Goal: Task Accomplishment & Management: Manage account settings

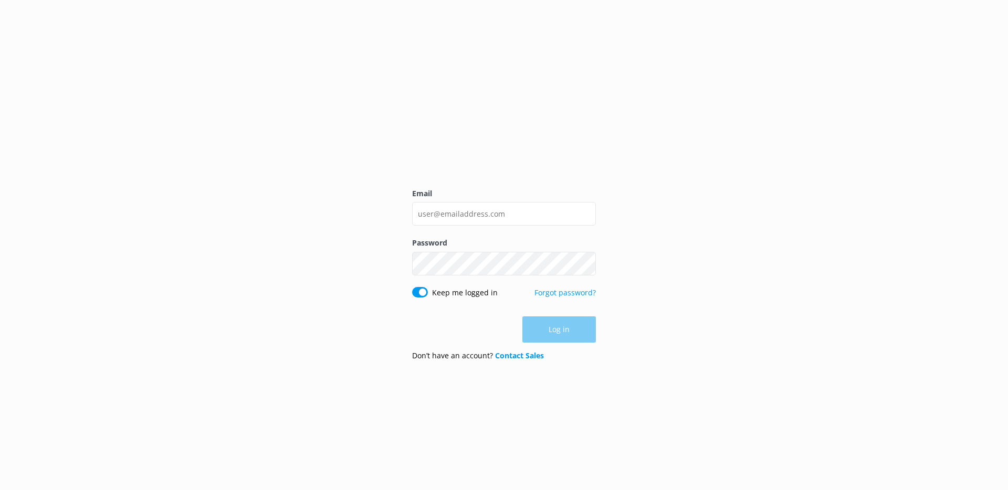
type input "[PERSON_NAME][EMAIL_ADDRESS][DOMAIN_NAME]"
click at [583, 266] on button "Show password" at bounding box center [585, 263] width 21 height 21
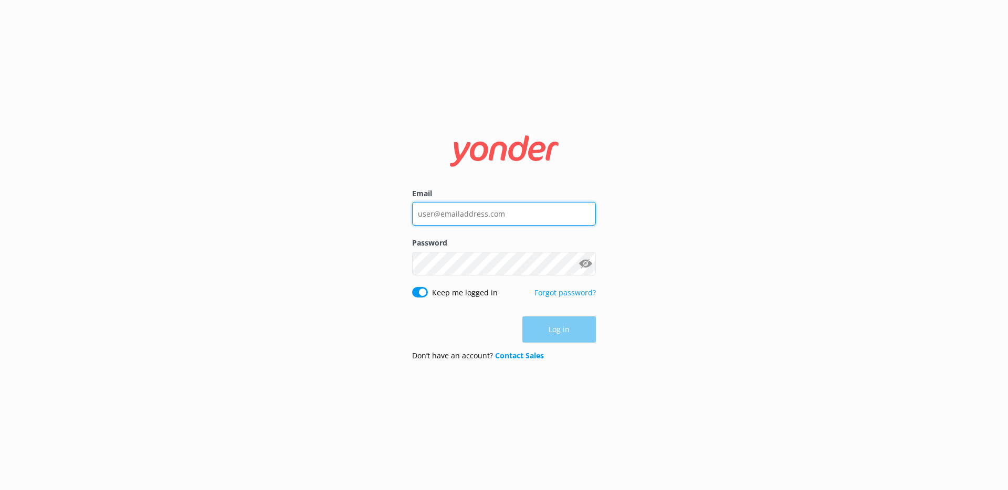
click at [523, 218] on input "Email" at bounding box center [504, 214] width 184 height 24
type input "chad@tomis.tech"
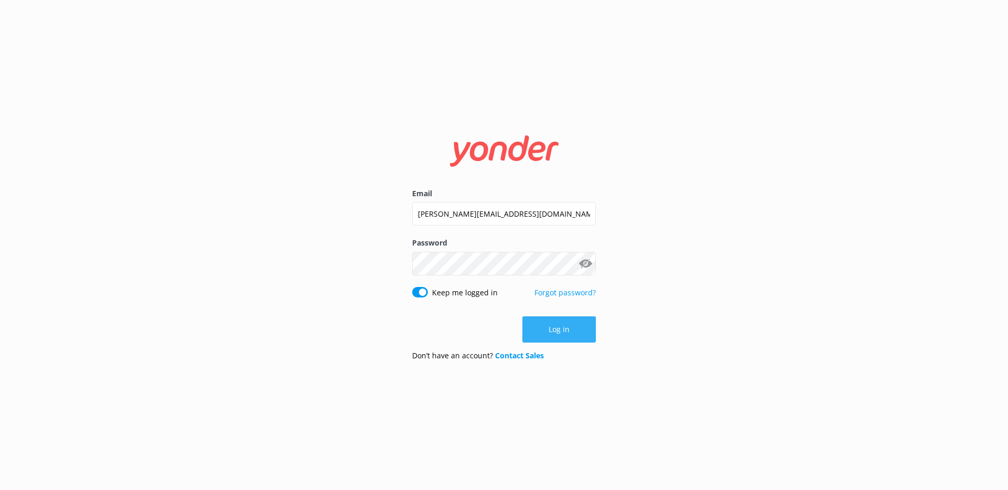
click at [547, 322] on button "Log in" at bounding box center [558, 329] width 73 height 26
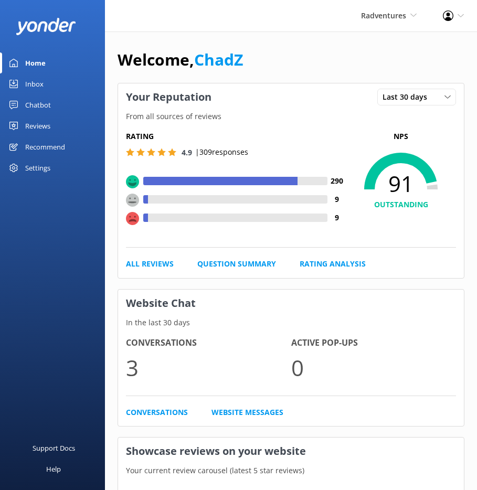
click at [44, 120] on div "Reviews" at bounding box center [37, 125] width 25 height 21
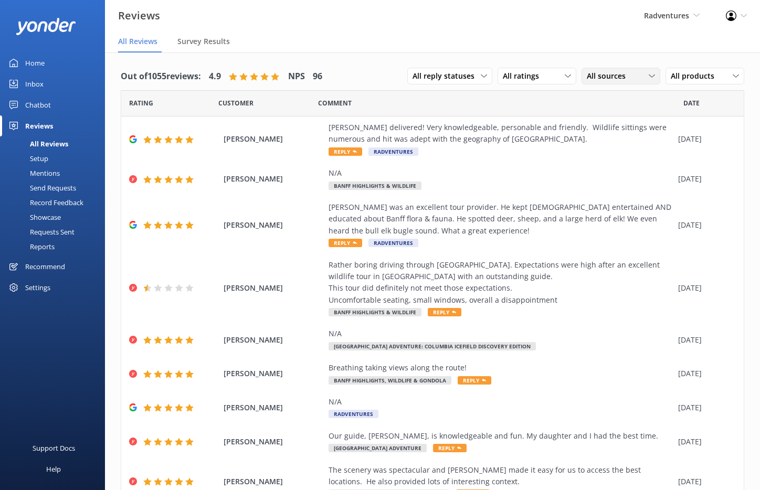
click at [608, 76] on span "All sources" at bounding box center [609, 76] width 45 height 12
click at [601, 155] on link "Google reviews" at bounding box center [628, 161] width 93 height 21
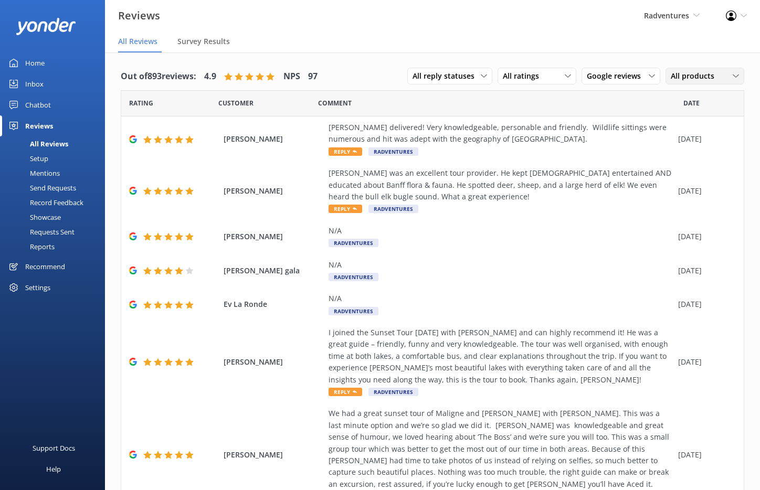
click at [684, 80] on span "All products" at bounding box center [696, 76] width 50 height 12
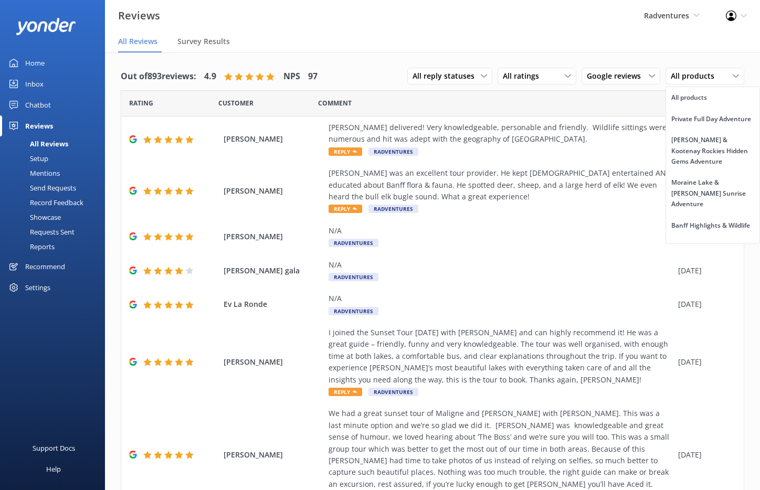
click at [641, 59] on div "Out of 893 reviews: 4.9 NPS 97 All reply statuses All reply statuses Needs a re…" at bounding box center [432, 388] width 655 height 672
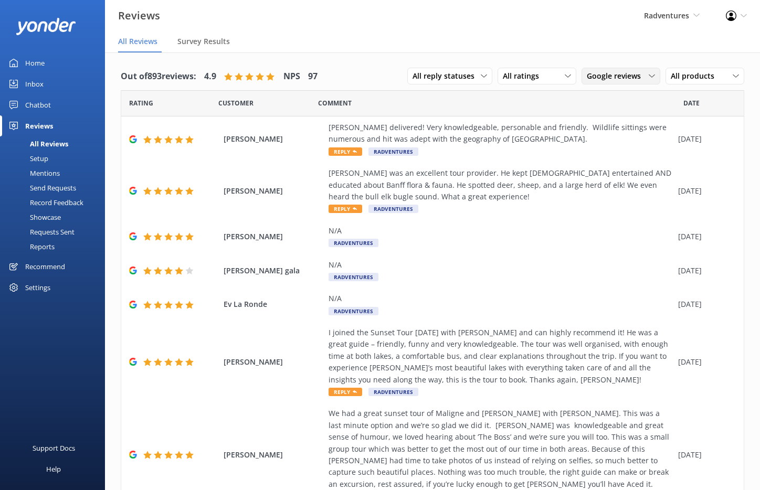
click at [597, 81] on span "Google reviews" at bounding box center [617, 76] width 60 height 12
click at [606, 119] on div "Yonder survey" at bounding box center [626, 119] width 59 height 10
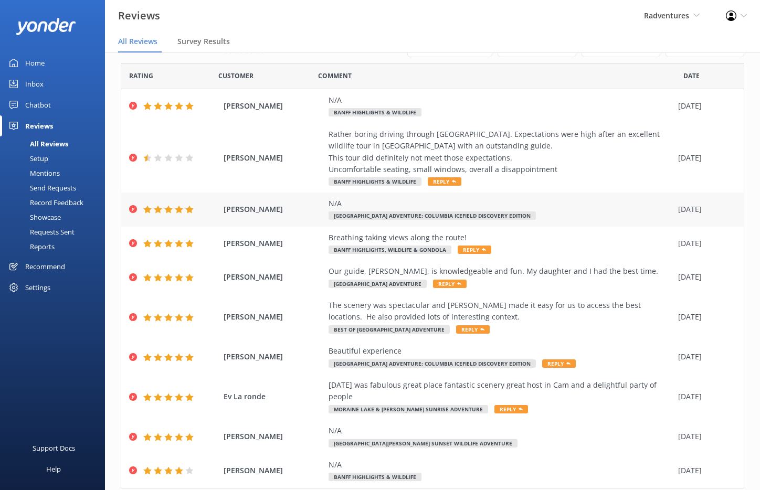
scroll to position [60, 0]
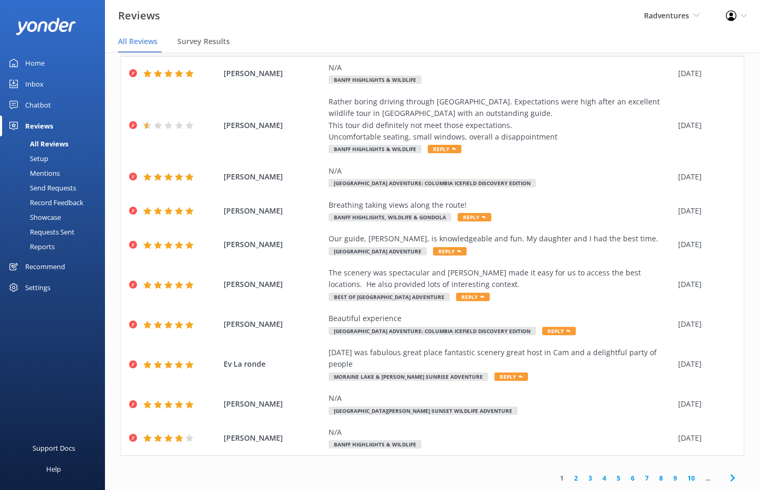
click at [569, 479] on link "2" at bounding box center [576, 478] width 14 height 10
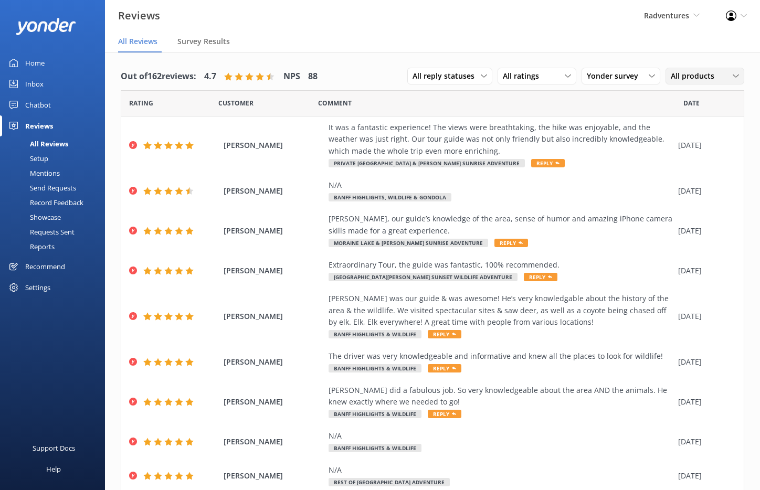
click at [671, 74] on span "All products" at bounding box center [696, 76] width 50 height 12
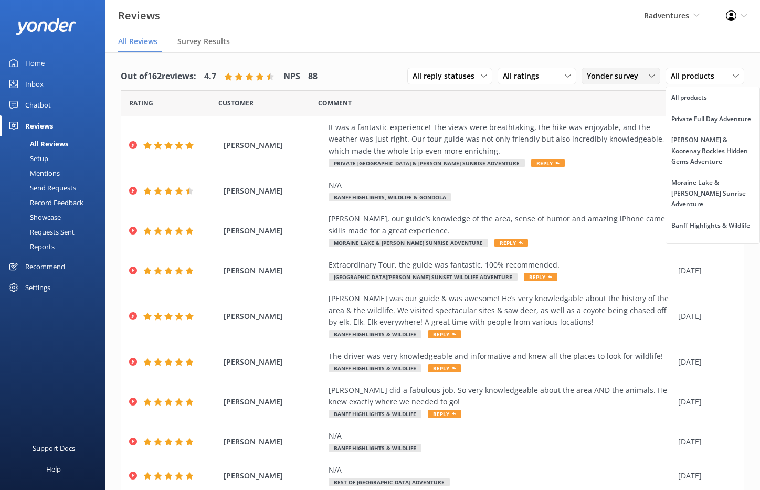
click at [620, 75] on span "Yonder survey" at bounding box center [616, 76] width 58 height 12
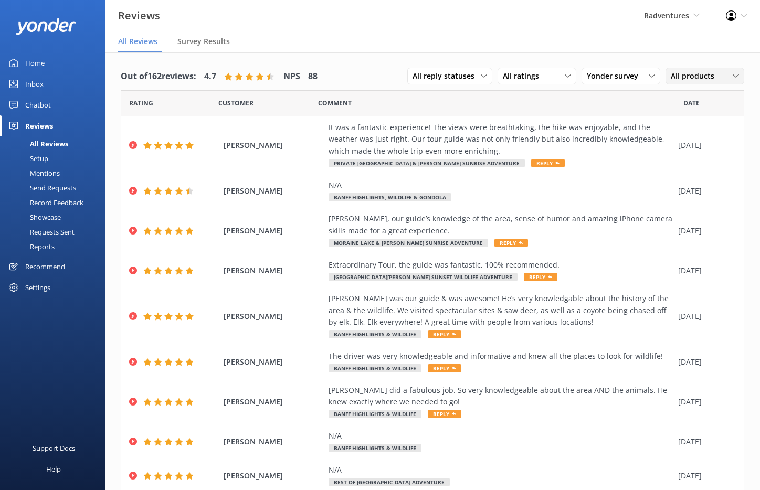
click at [688, 72] on span "All products" at bounding box center [696, 76] width 50 height 12
click at [676, 49] on nav "All Reviews Survey Results" at bounding box center [432, 41] width 655 height 21
click at [544, 79] on div "All ratings" at bounding box center [536, 76] width 73 height 12
click at [531, 159] on div "Detractors" at bounding box center [537, 161] width 48 height 10
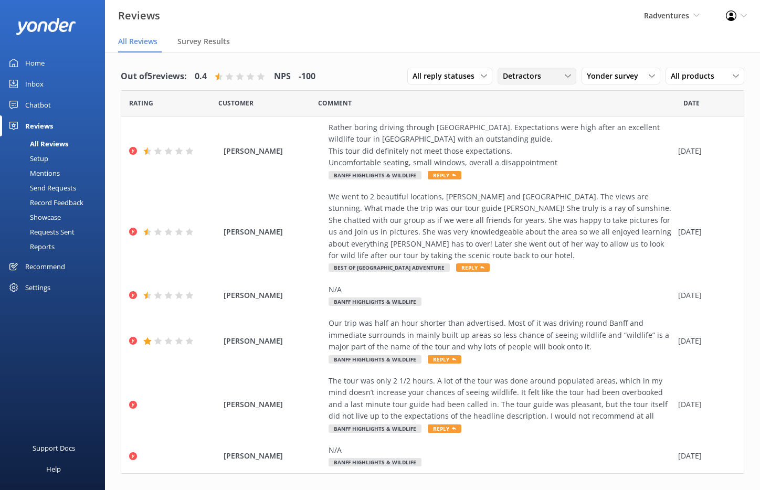
click at [558, 80] on div "Detractors" at bounding box center [536, 76] width 73 height 12
click at [541, 102] on link "All ratings" at bounding box center [544, 97] width 93 height 21
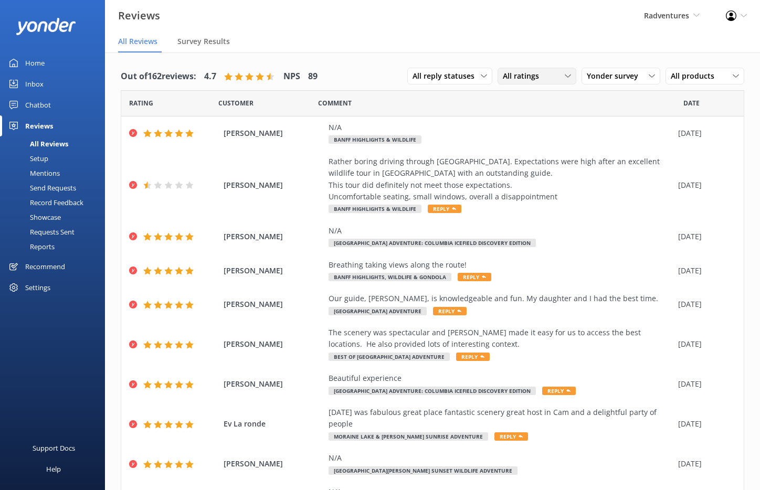
click at [536, 76] on div "All ratings" at bounding box center [536, 76] width 73 height 12
click at [535, 156] on div "Detractors" at bounding box center [537, 161] width 48 height 10
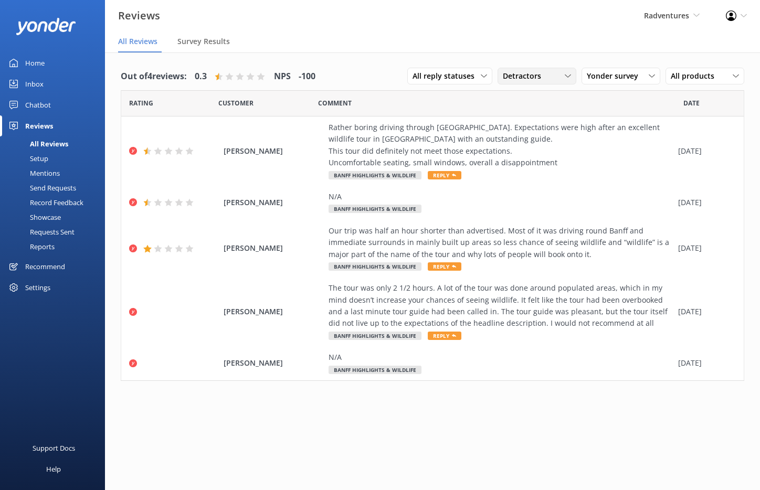
click at [528, 72] on span "Detractors" at bounding box center [525, 76] width 45 height 12
click at [527, 93] on div "All ratings" at bounding box center [518, 97] width 30 height 10
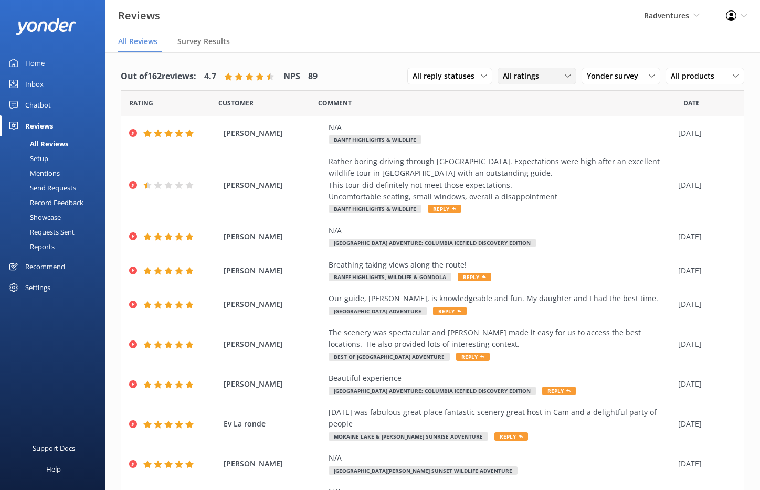
click at [538, 70] on div "All ratings" at bounding box center [536, 76] width 73 height 12
click at [526, 120] on div "Promoters" at bounding box center [536, 119] width 47 height 10
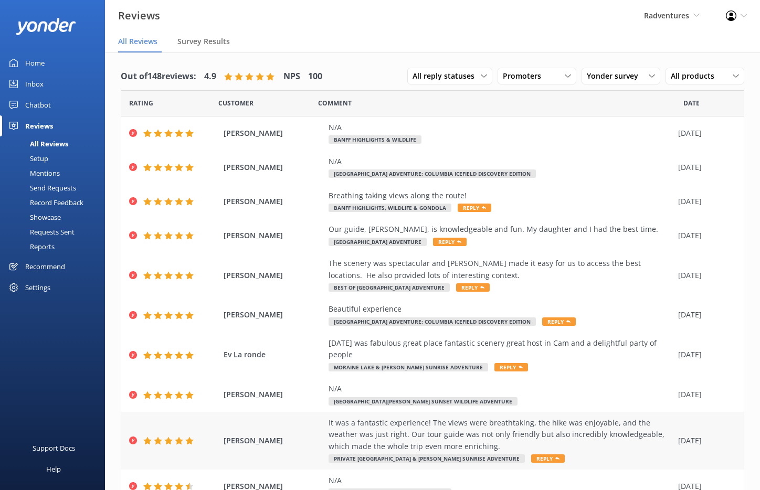
scroll to position [21, 0]
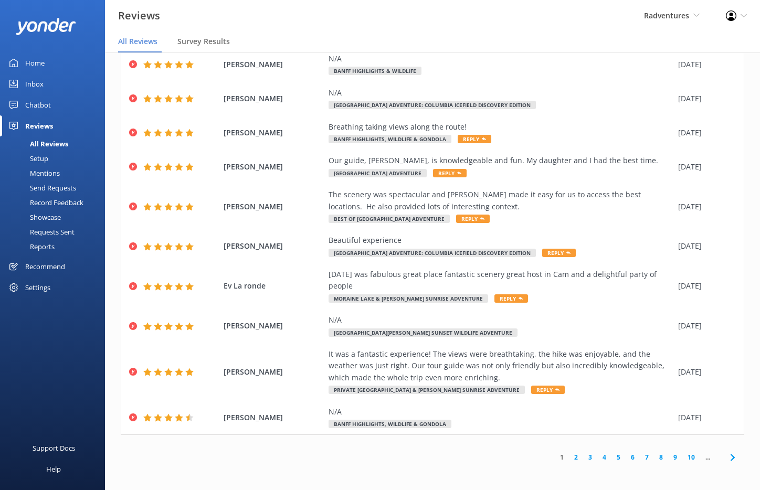
click at [569, 459] on link "2" at bounding box center [576, 457] width 14 height 10
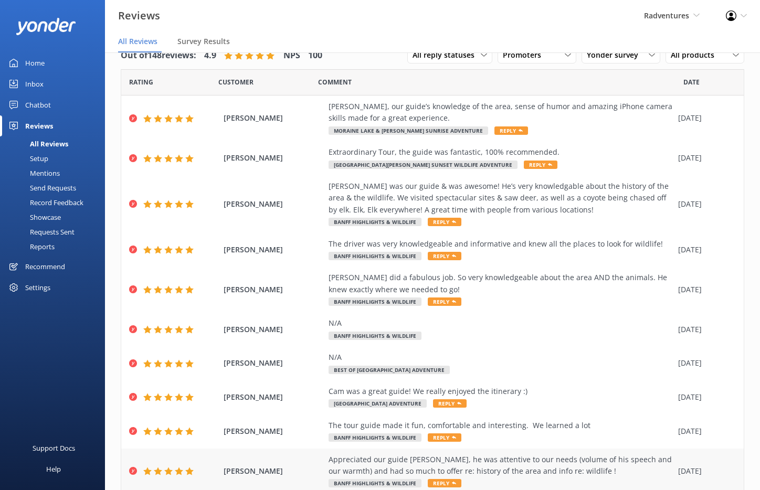
scroll to position [60, 0]
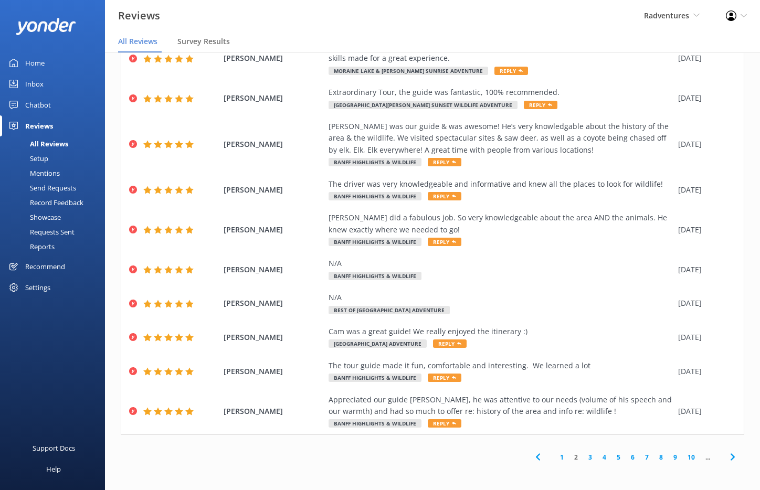
click at [583, 459] on link "3" at bounding box center [590, 457] width 14 height 10
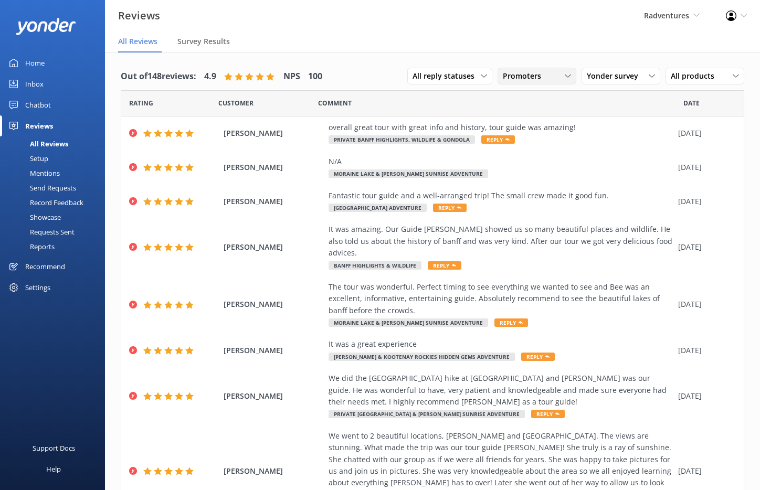
click at [529, 75] on span "Promoters" at bounding box center [525, 76] width 45 height 12
click at [532, 157] on div "Detractors" at bounding box center [537, 161] width 48 height 10
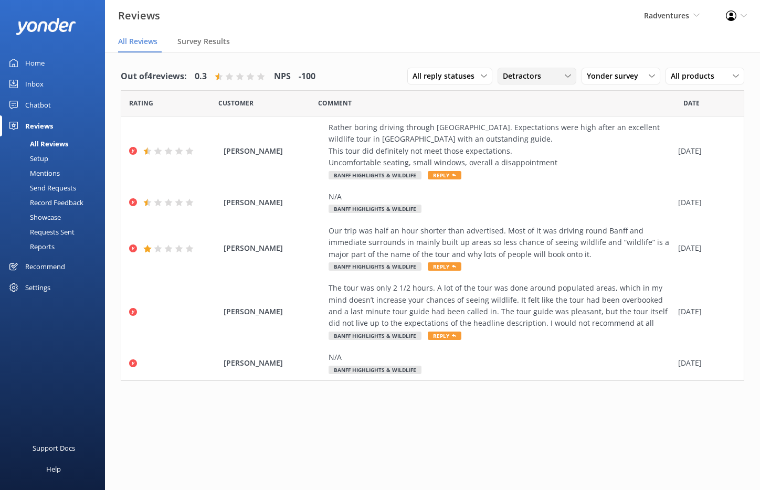
click at [531, 73] on span "Detractors" at bounding box center [525, 76] width 45 height 12
click at [527, 111] on link "Promoters" at bounding box center [544, 119] width 93 height 21
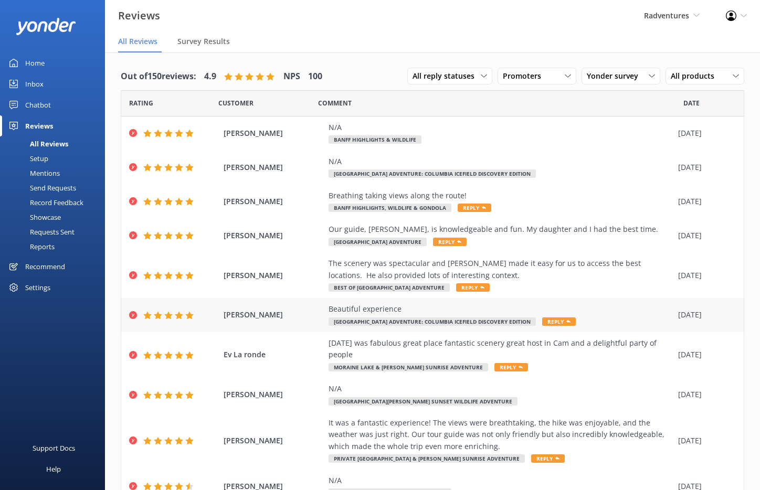
scroll to position [48, 0]
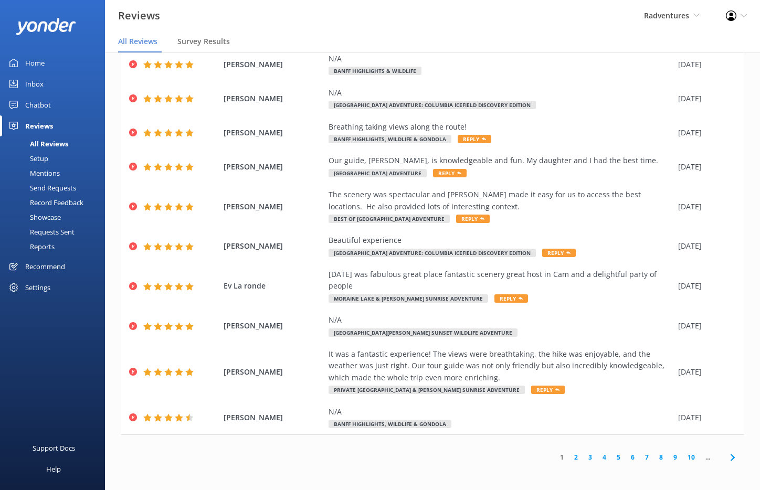
click at [569, 458] on link "2" at bounding box center [576, 457] width 14 height 10
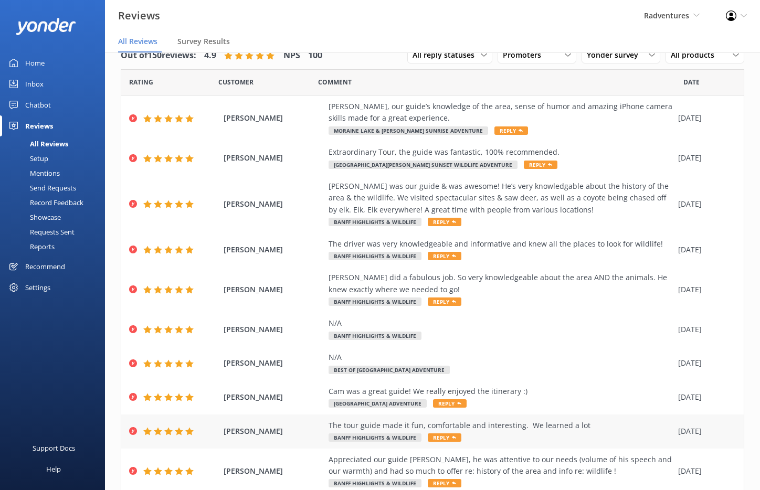
scroll to position [60, 0]
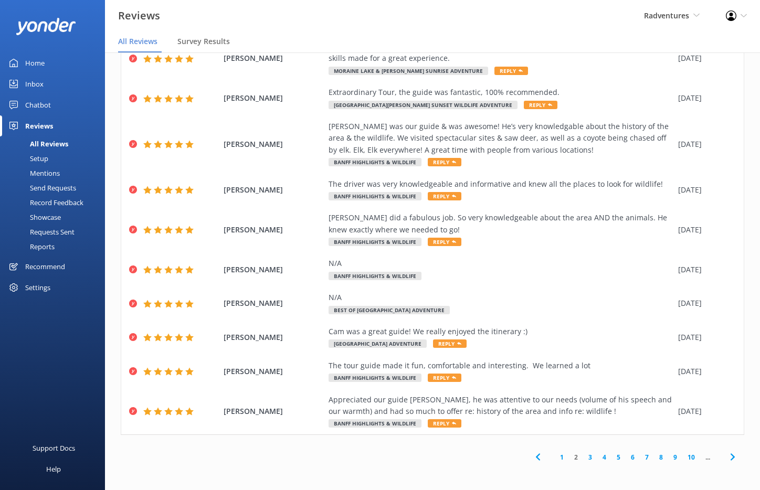
click at [583, 455] on link "3" at bounding box center [590, 457] width 14 height 10
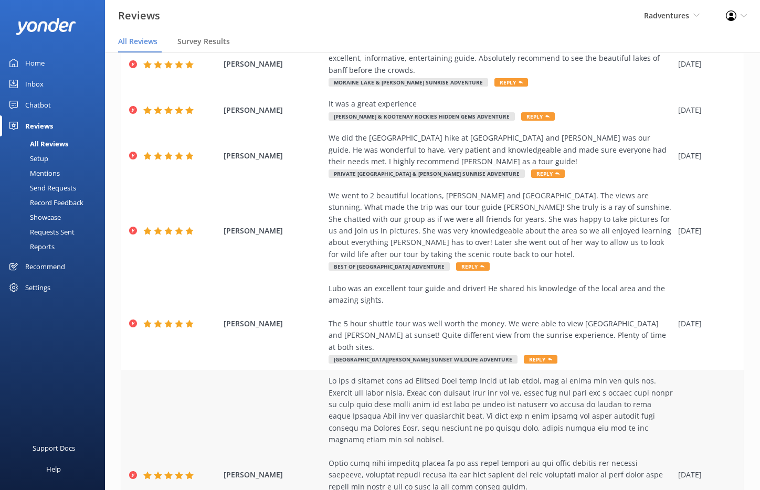
scroll to position [354, 0]
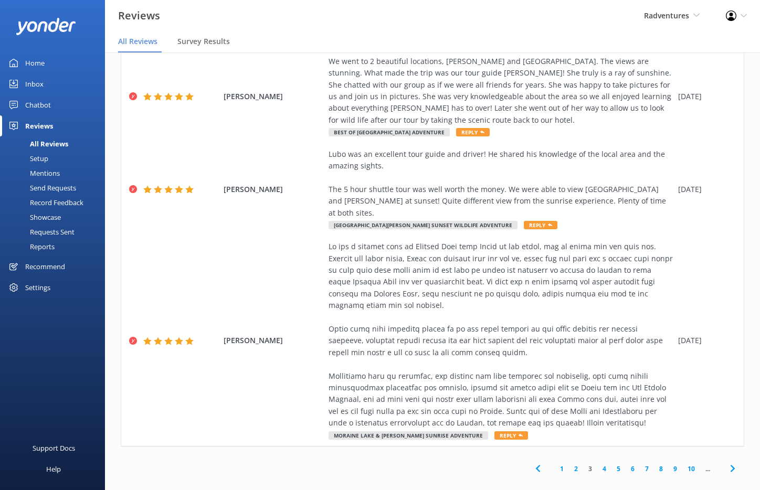
click at [597, 464] on link "4" at bounding box center [604, 469] width 14 height 10
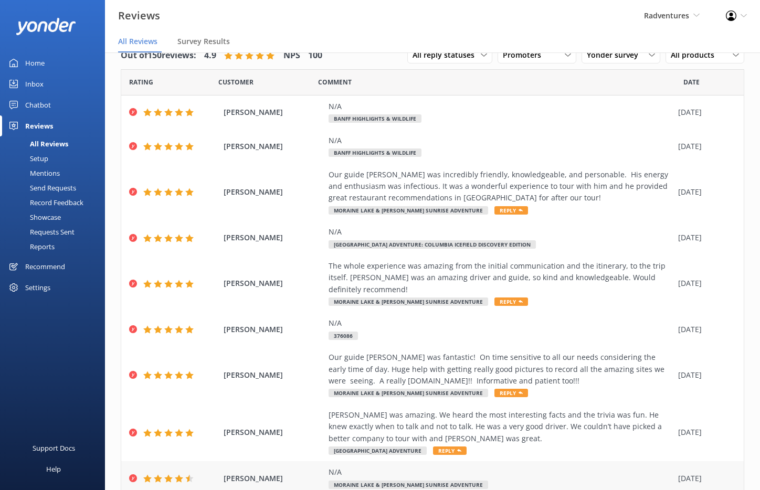
scroll to position [95, 0]
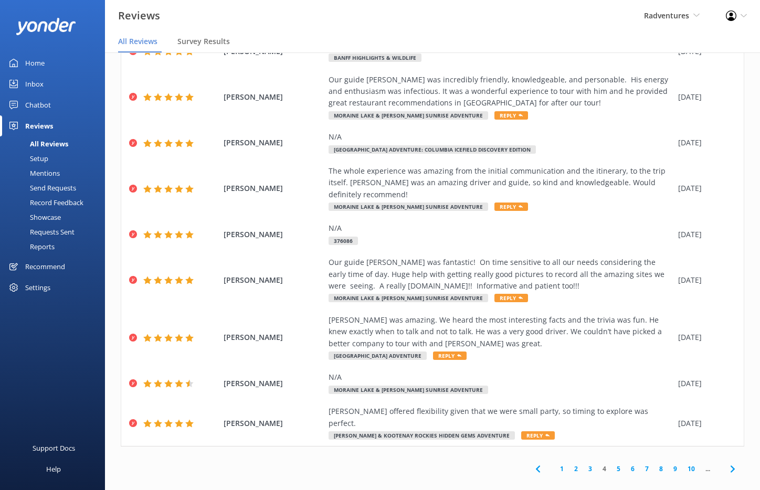
click at [611, 464] on link "5" at bounding box center [618, 469] width 14 height 10
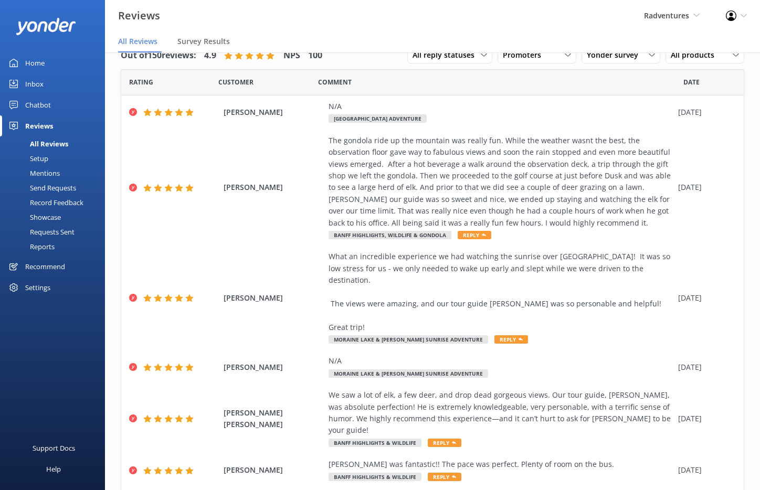
scroll to position [224, 0]
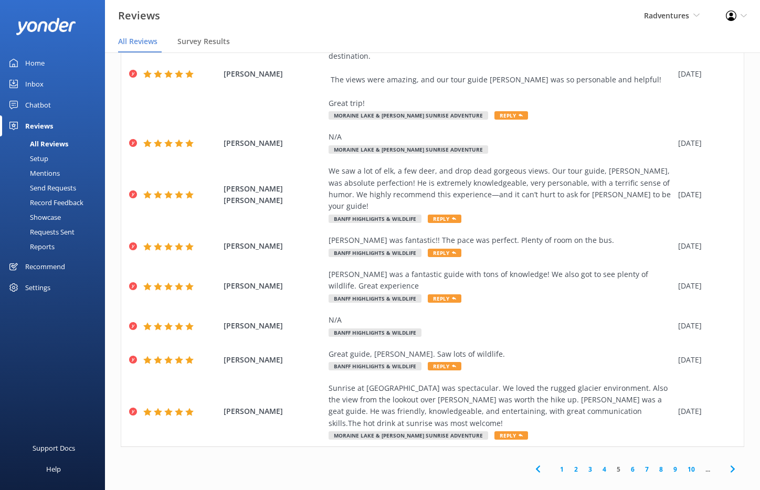
click at [626, 464] on link "6" at bounding box center [633, 469] width 14 height 10
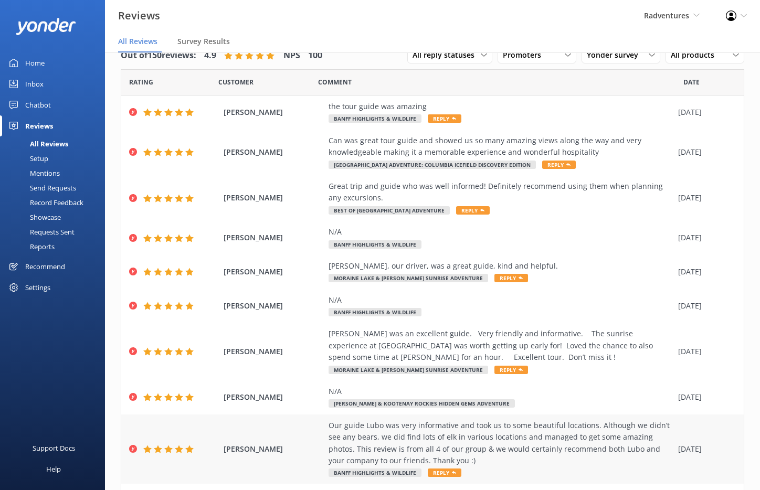
scroll to position [83, 0]
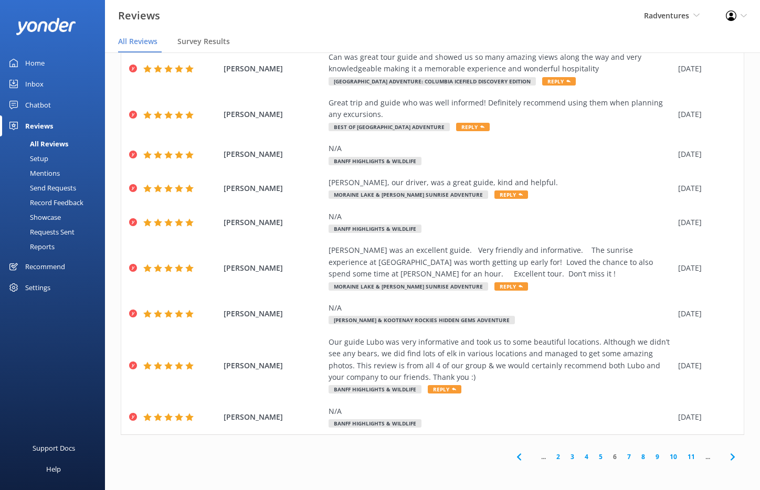
click at [622, 456] on link "7" at bounding box center [629, 457] width 14 height 10
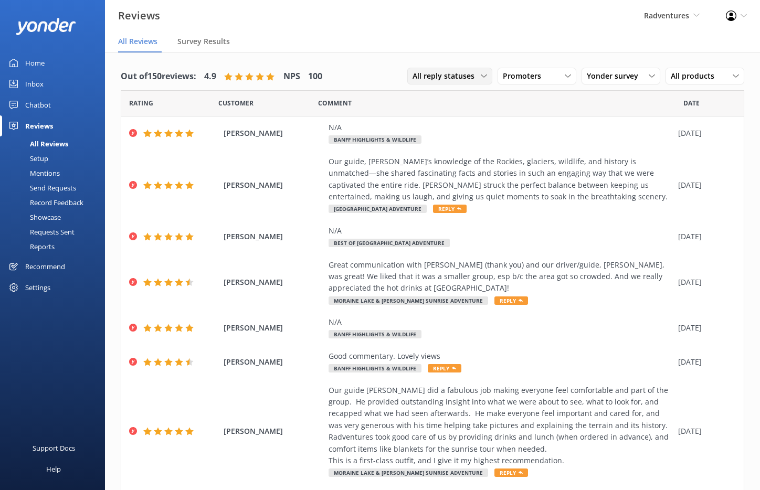
click at [475, 80] on div "All reply statuses" at bounding box center [450, 76] width 80 height 12
click at [154, 44] on span "All Reviews" at bounding box center [137, 41] width 39 height 10
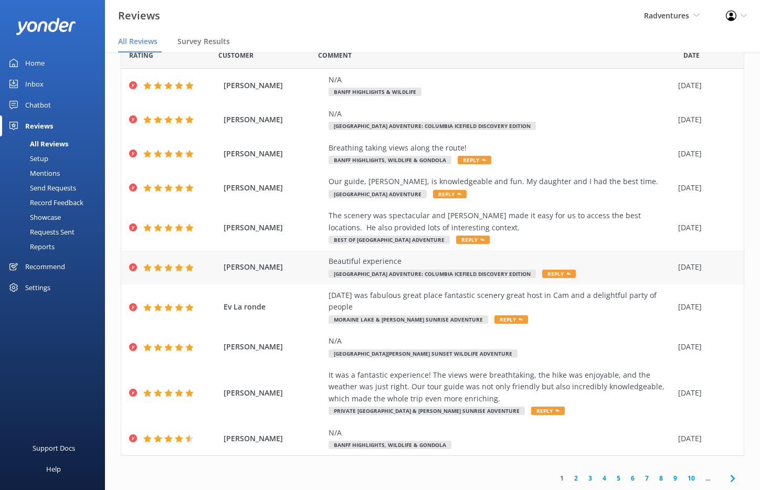
scroll to position [21, 0]
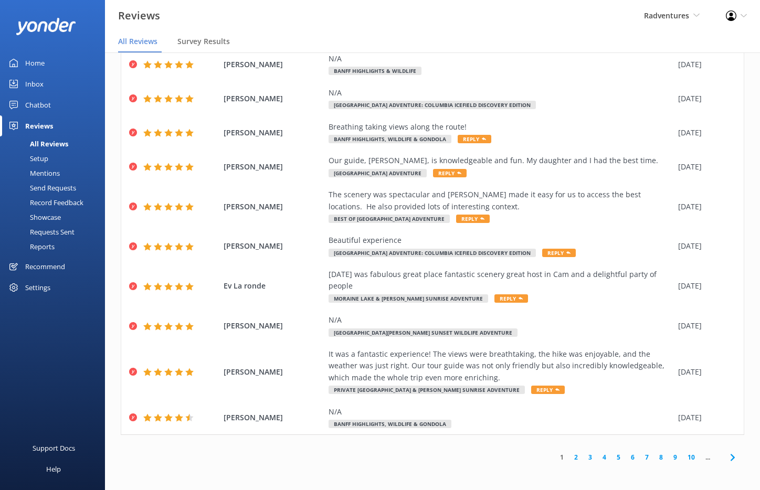
click at [569, 457] on link "2" at bounding box center [576, 457] width 14 height 10
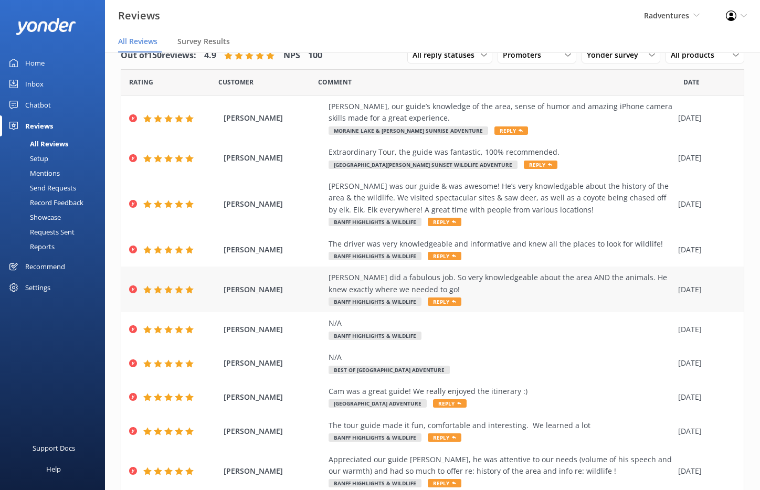
scroll to position [60, 0]
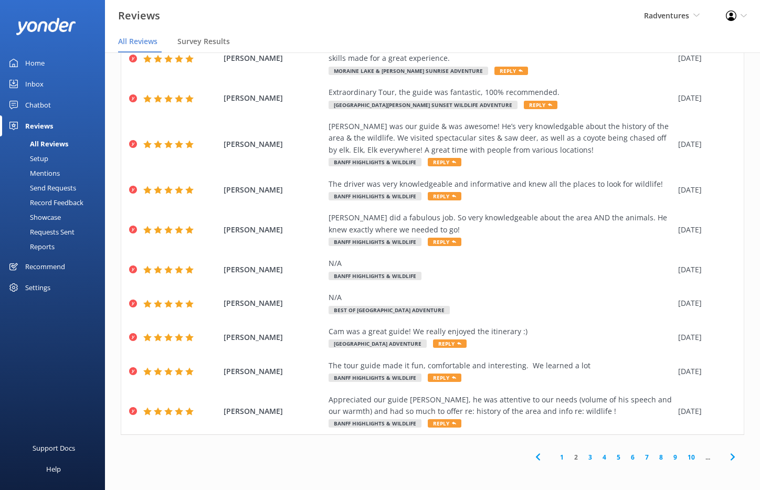
click at [583, 455] on link "3" at bounding box center [590, 457] width 14 height 10
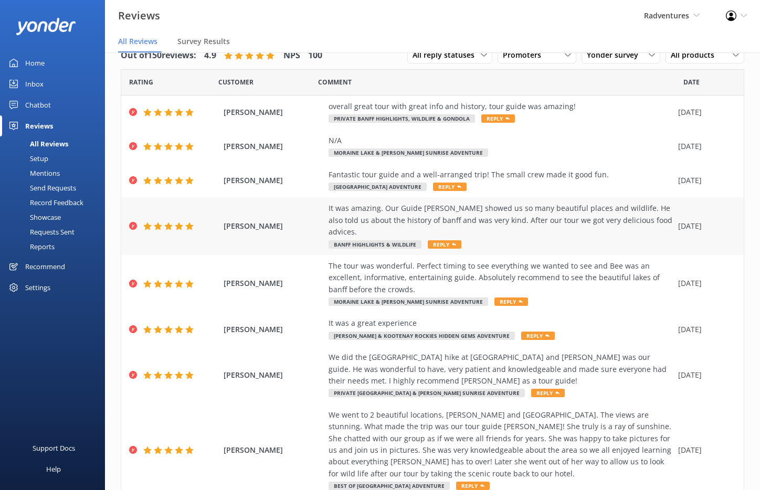
scroll to position [122, 0]
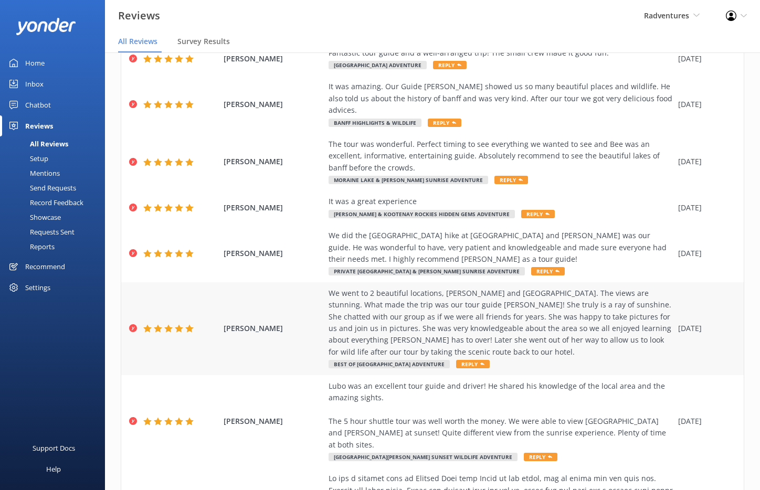
click at [378, 316] on div "We went to 2 beautiful locations, Lake Louise and Lake Moraine. The views are s…" at bounding box center [501, 323] width 344 height 70
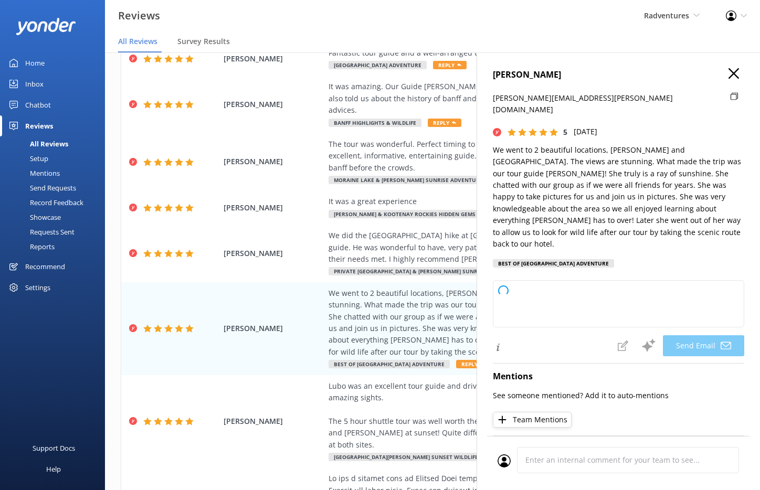
type textarea "Thank you so much, Jennifer, for your wonderful review! We’re thrilled to hear …"
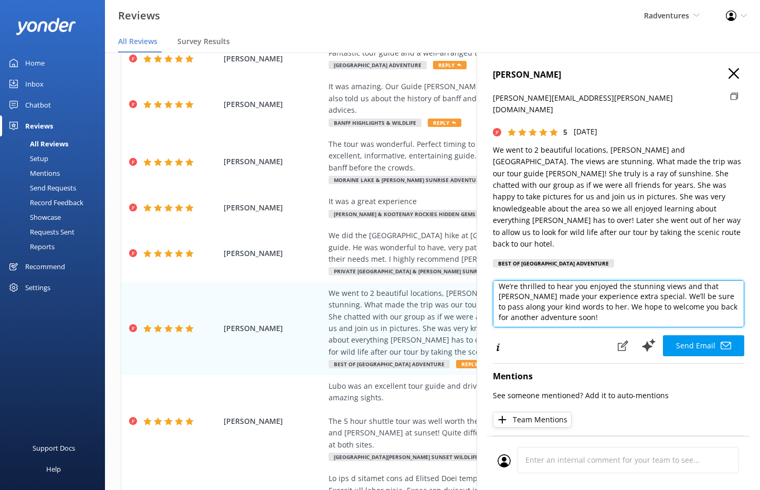
scroll to position [0, 0]
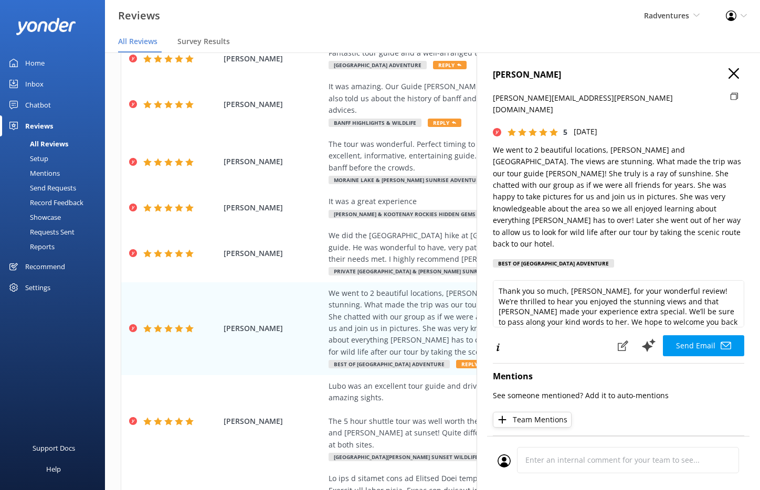
click at [728, 73] on use "button" at bounding box center [733, 73] width 10 height 10
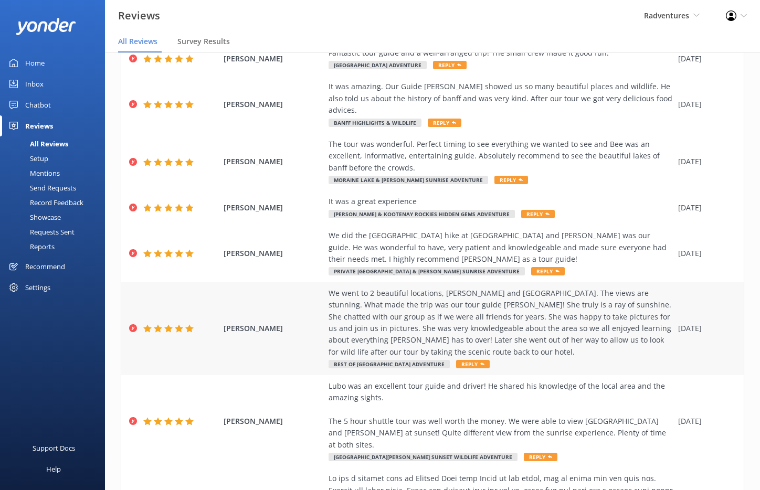
click at [295, 323] on span "Jennifer Pina" at bounding box center [274, 329] width 100 height 12
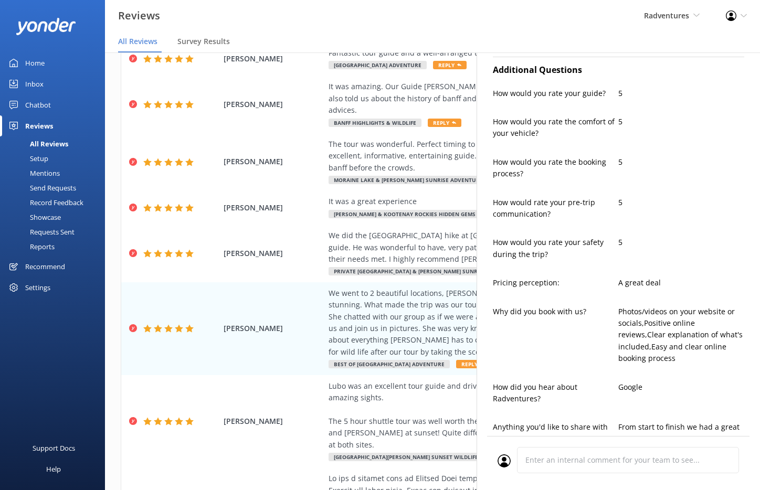
type textarea "Thank you so much, Jennifer, for your wonderful review! We're thrilled you enjo…"
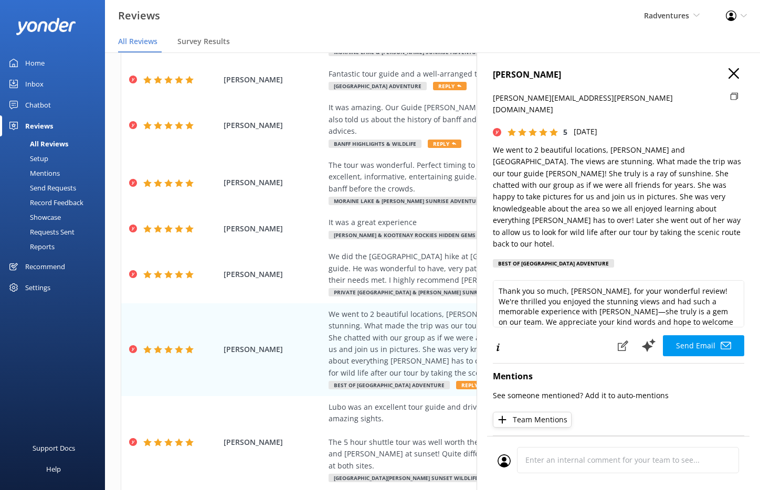
click at [728, 72] on use "button" at bounding box center [733, 73] width 10 height 10
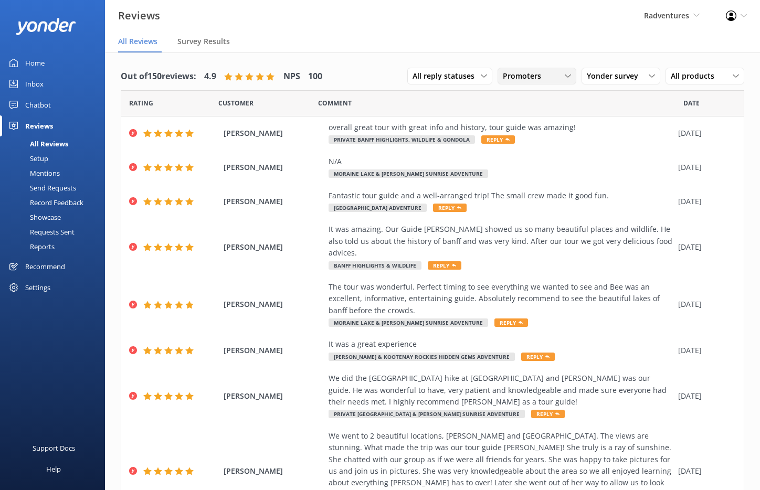
click at [535, 77] on span "Promoters" at bounding box center [525, 76] width 45 height 12
click at [544, 158] on div "Detractors" at bounding box center [537, 161] width 48 height 10
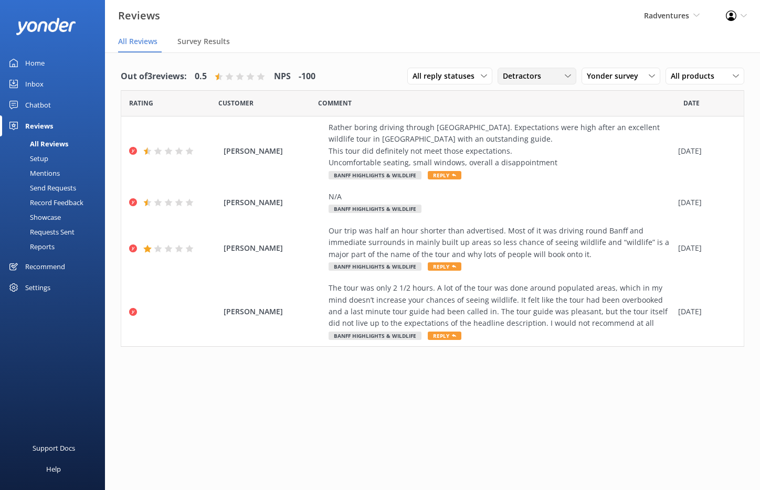
click at [550, 75] on div "Detractors" at bounding box center [536, 76] width 73 height 12
click at [534, 135] on div "Passives" at bounding box center [533, 140] width 41 height 10
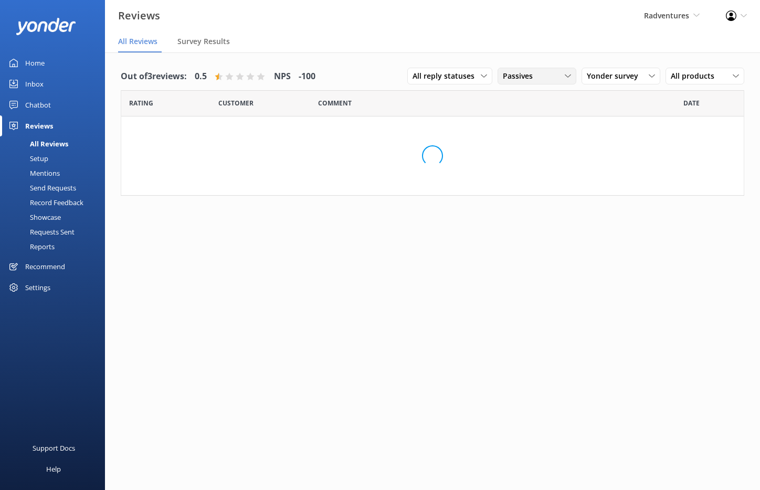
click at [535, 70] on span "Passives" at bounding box center [521, 76] width 36 height 12
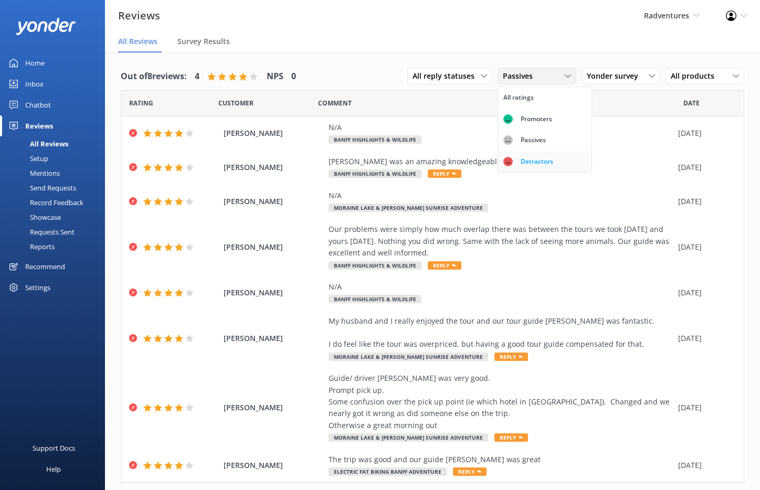
click at [527, 156] on div "Detractors" at bounding box center [537, 161] width 48 height 10
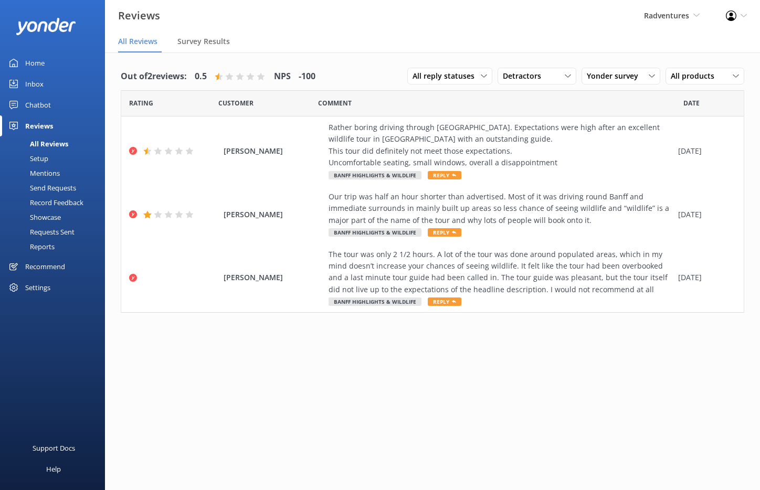
click at [141, 45] on span "All Reviews" at bounding box center [137, 41] width 39 height 10
click at [48, 155] on link "Setup" at bounding box center [55, 158] width 99 height 15
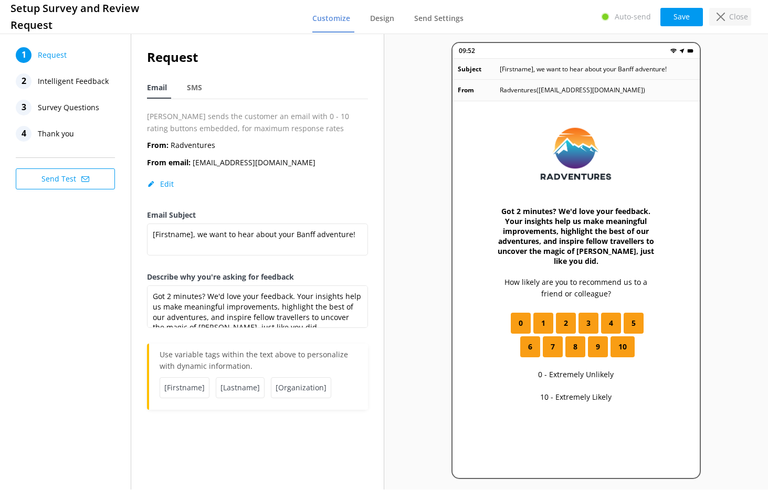
click at [730, 17] on p "Close" at bounding box center [738, 17] width 19 height 12
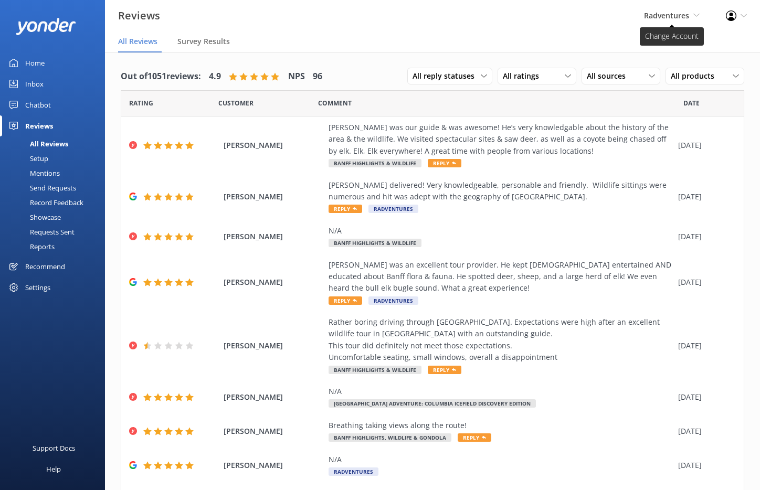
click at [655, 15] on span "Radventures" at bounding box center [666, 15] width 45 height 10
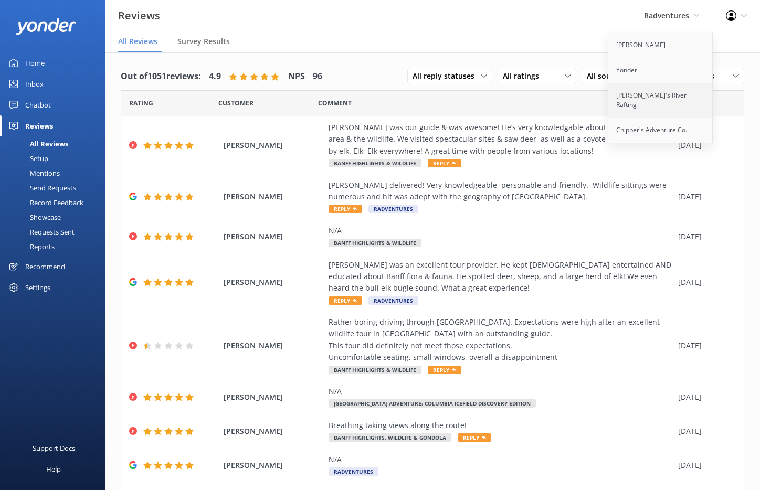
click at [650, 95] on link "[PERSON_NAME]'s River Rafting" at bounding box center [660, 100] width 105 height 35
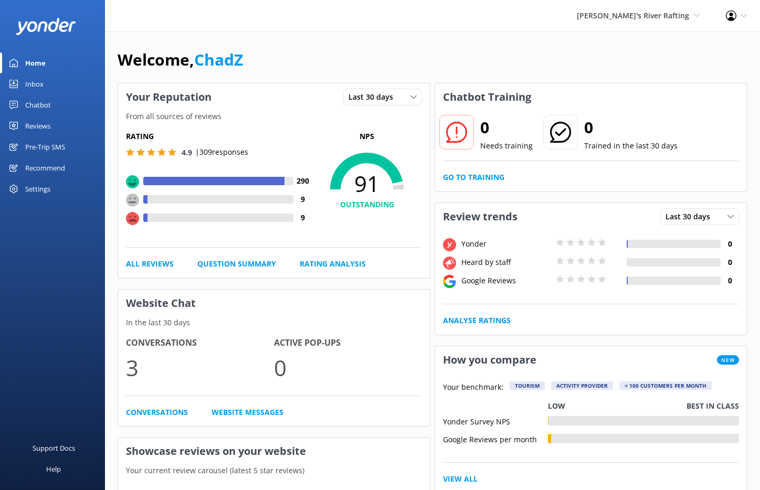
click at [48, 123] on div "Reviews" at bounding box center [37, 125] width 25 height 21
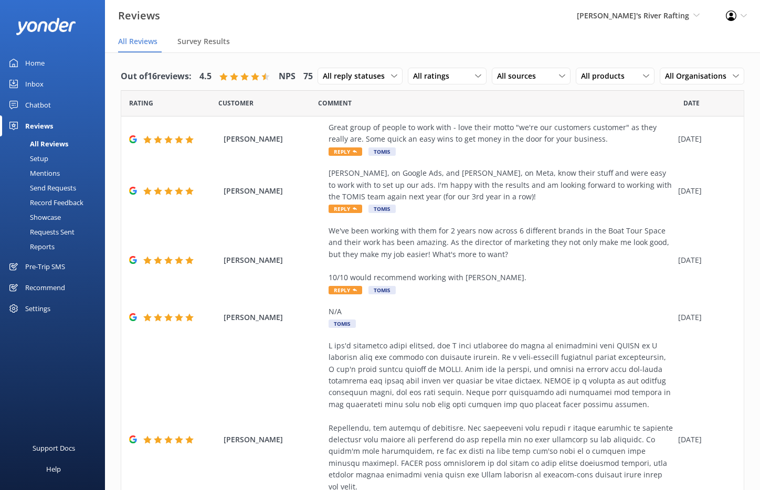
click at [45, 307] on div "Settings" at bounding box center [37, 308] width 25 height 21
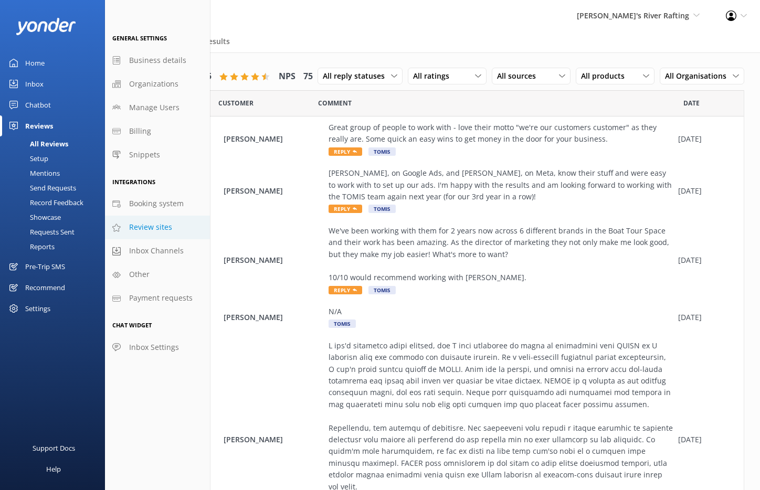
click at [160, 229] on span "Review sites" at bounding box center [150, 227] width 43 height 12
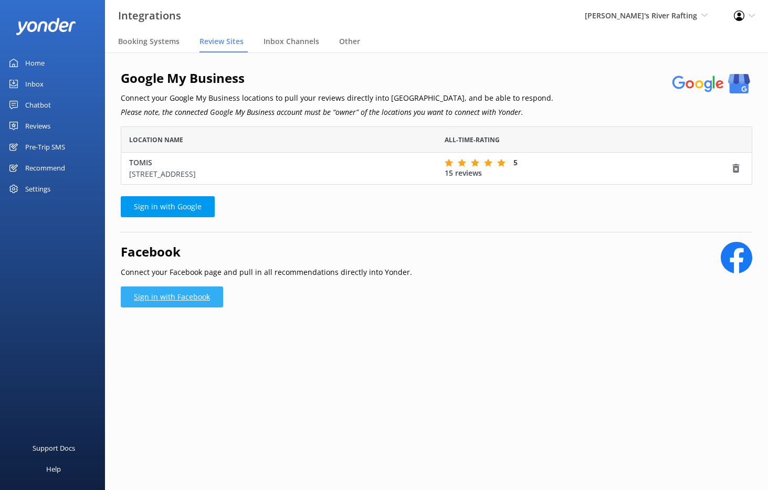
scroll to position [50, 623]
click at [181, 294] on link "Sign in with Facebook" at bounding box center [172, 297] width 102 height 21
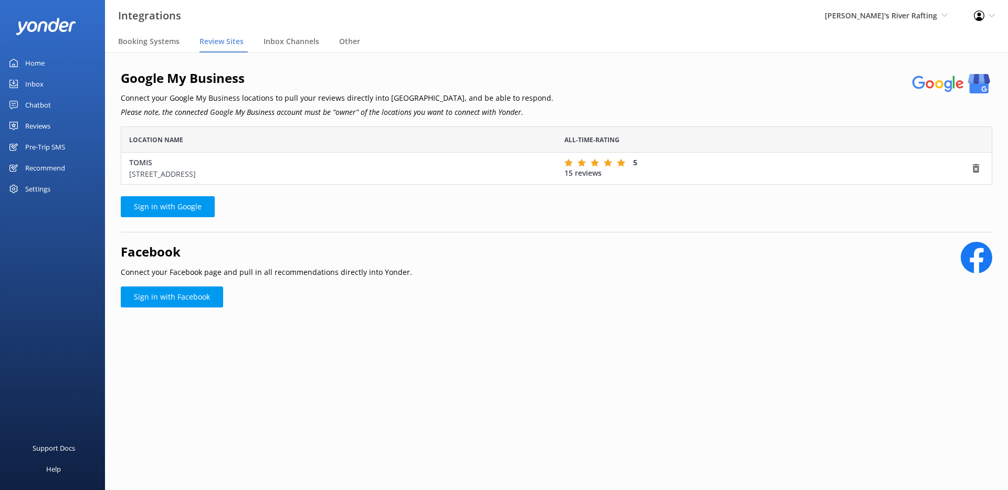
scroll to position [50, 863]
click at [200, 303] on link "Sign in with Facebook" at bounding box center [172, 297] width 102 height 21
click at [176, 293] on link "Sign in with Facebook" at bounding box center [172, 297] width 102 height 21
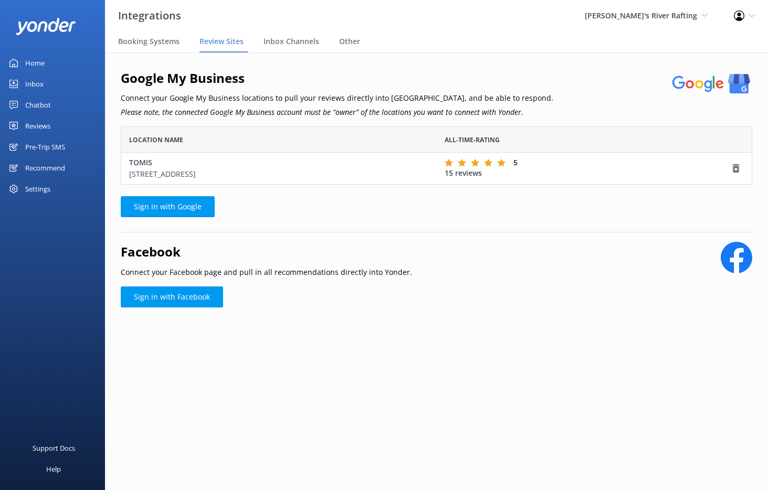
scroll to position [50, 623]
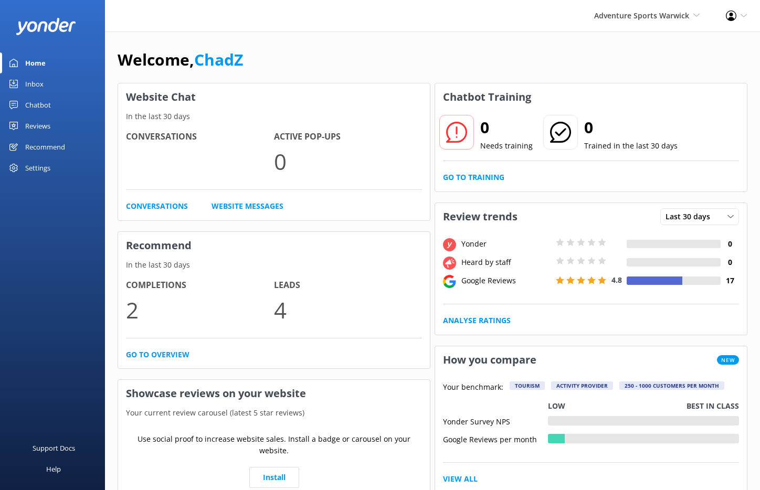
click at [41, 166] on div "Settings" at bounding box center [37, 167] width 25 height 21
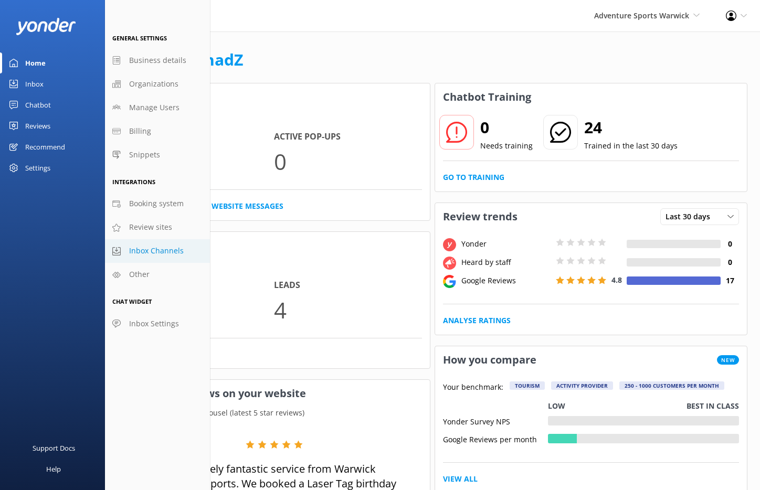
click at [149, 248] on span "Inbox Channels" at bounding box center [156, 251] width 55 height 12
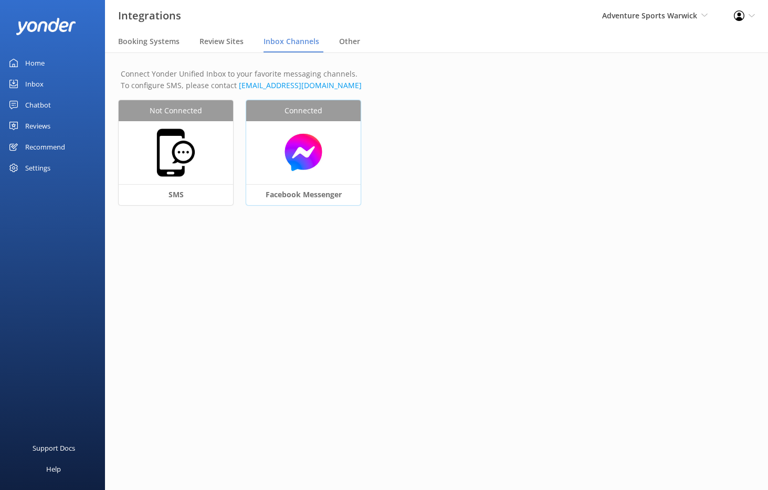
click at [308, 154] on img at bounding box center [303, 152] width 104 height 40
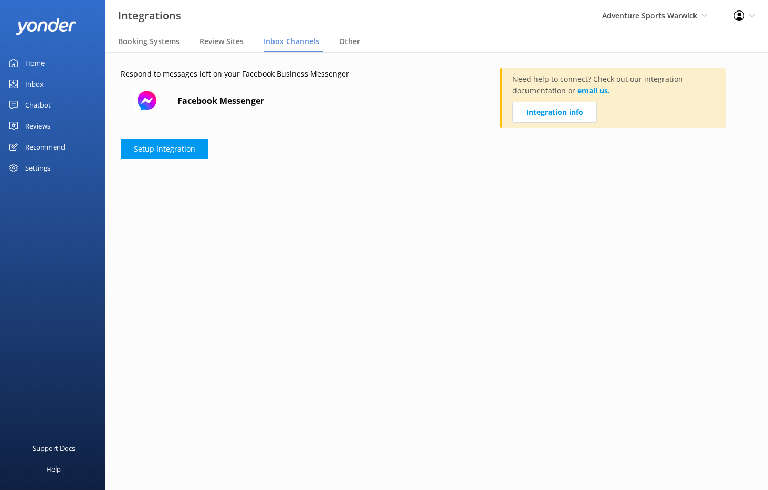
click at [43, 82] on link "Inbox" at bounding box center [52, 83] width 105 height 21
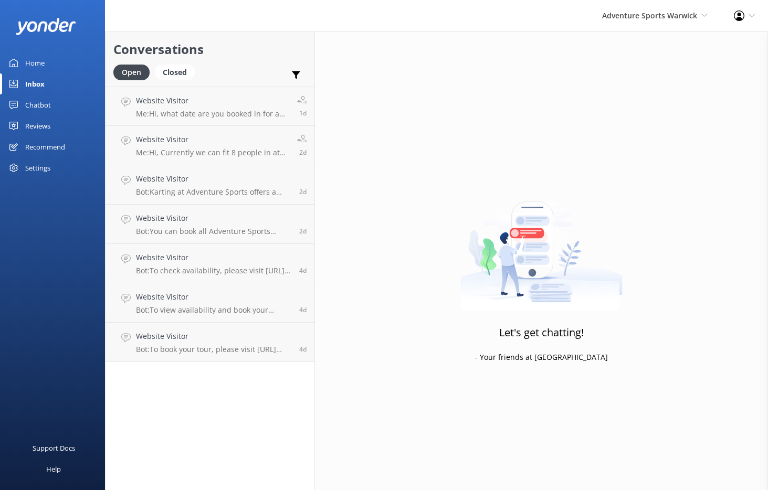
click at [41, 124] on div "Reviews" at bounding box center [37, 125] width 25 height 21
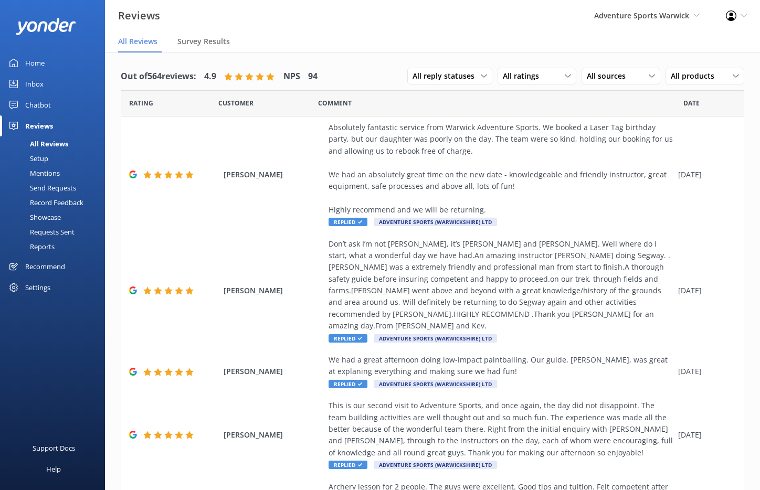
click at [25, 287] on div "Settings" at bounding box center [37, 287] width 25 height 21
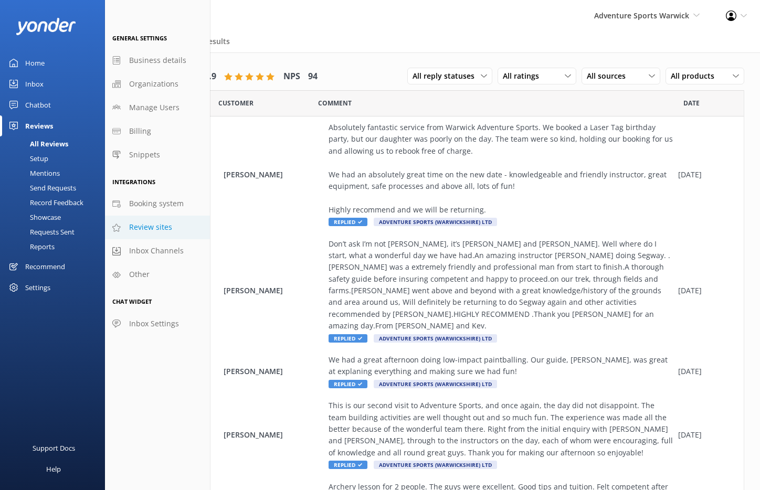
click at [147, 229] on span "Review sites" at bounding box center [150, 227] width 43 height 12
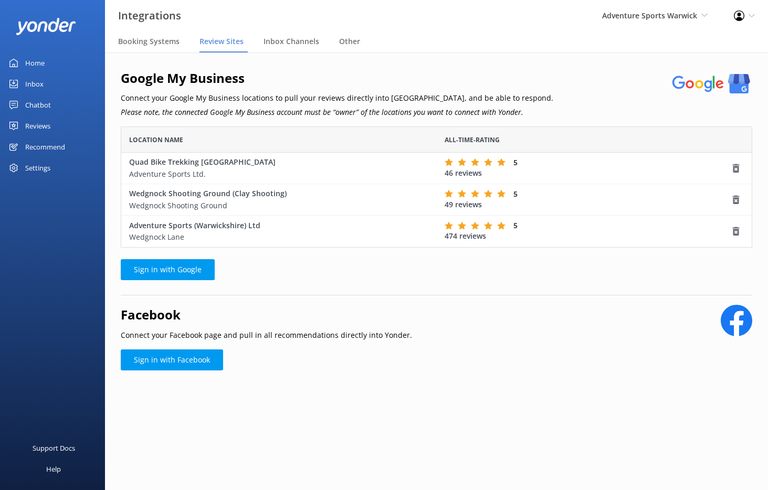
scroll to position [113, 623]
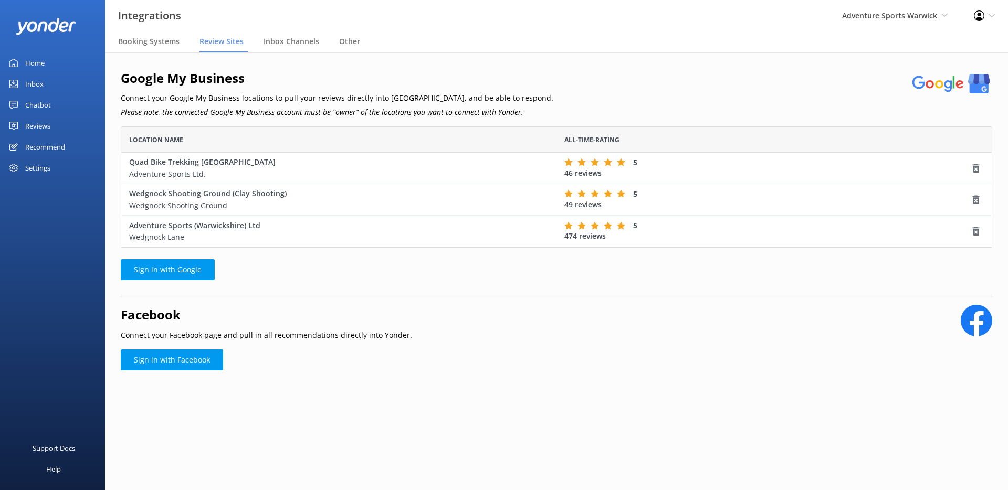
scroll to position [113, 863]
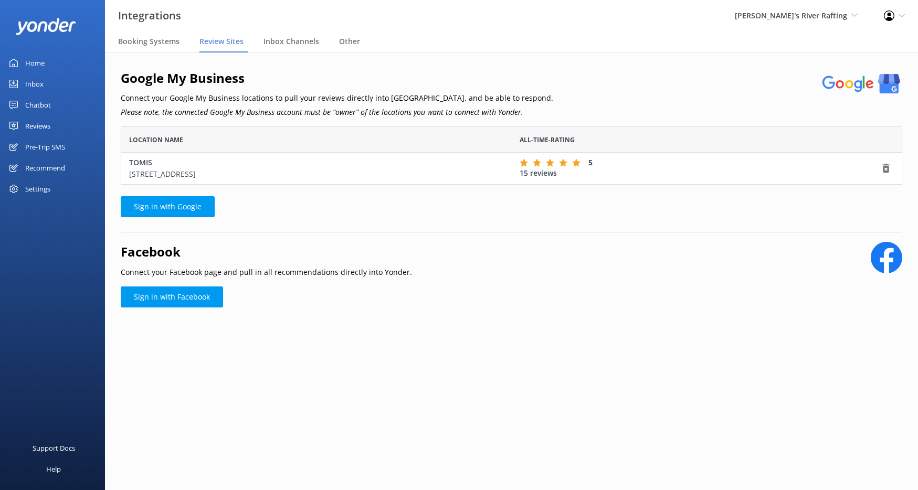
scroll to position [50, 774]
click at [155, 293] on link "Sign in with Facebook" at bounding box center [172, 297] width 102 height 21
